Goal: Task Accomplishment & Management: Use online tool/utility

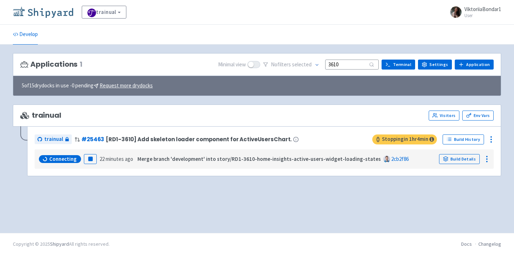
click at [51, 10] on img at bounding box center [43, 11] width 60 height 11
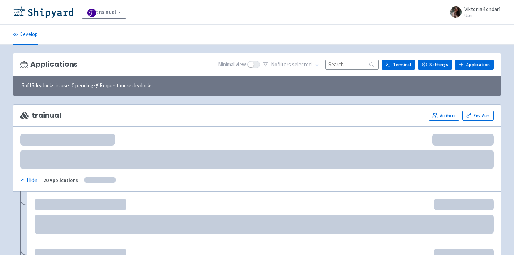
click at [351, 66] on input at bounding box center [352, 65] width 54 height 10
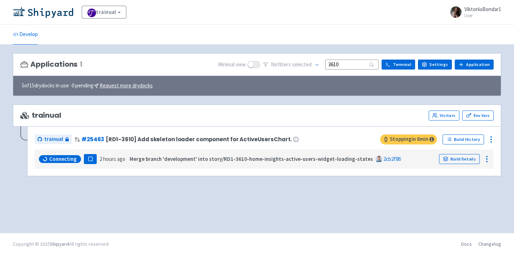
type input "3610"
click at [91, 155] on button "Pause" at bounding box center [90, 159] width 13 height 10
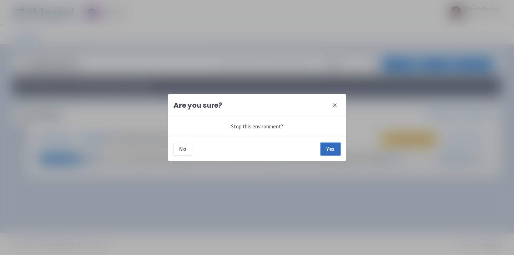
click at [331, 146] on button "Yes" at bounding box center [330, 149] width 20 height 13
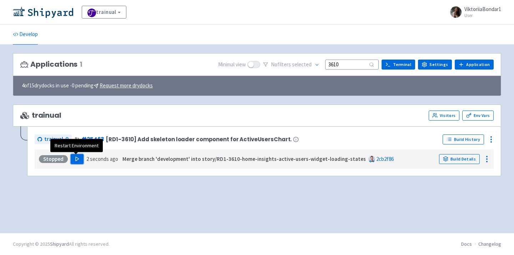
click at [80, 160] on button "Play" at bounding box center [77, 159] width 13 height 10
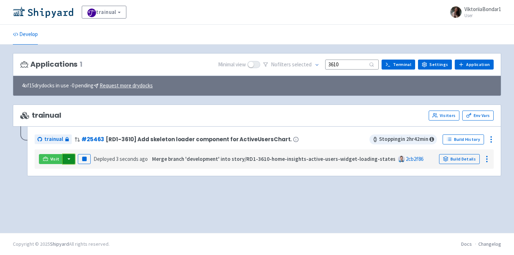
click at [70, 161] on button "button" at bounding box center [69, 159] width 12 height 10
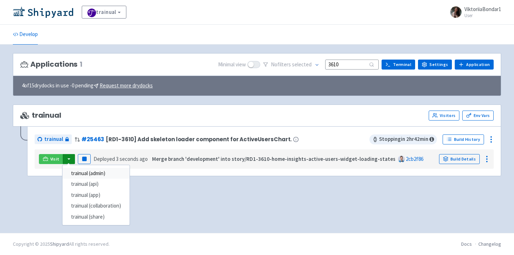
click at [76, 177] on link "trainual (admin)" at bounding box center [95, 173] width 67 height 11
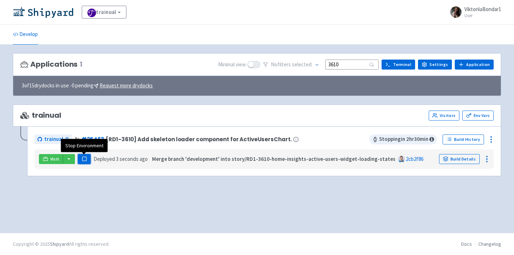
click at [82, 159] on rect "button" at bounding box center [84, 159] width 4 height 4
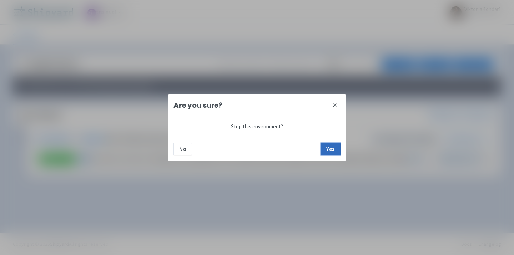
click at [335, 146] on button "Yes" at bounding box center [330, 149] width 20 height 13
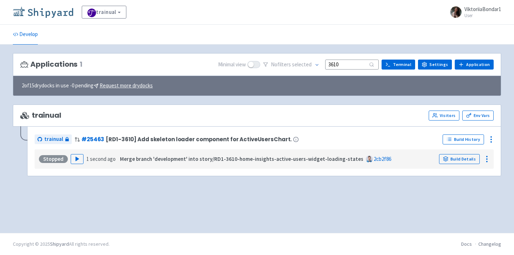
click at [52, 10] on img at bounding box center [43, 11] width 60 height 11
